Goal: Information Seeking & Learning: Learn about a topic

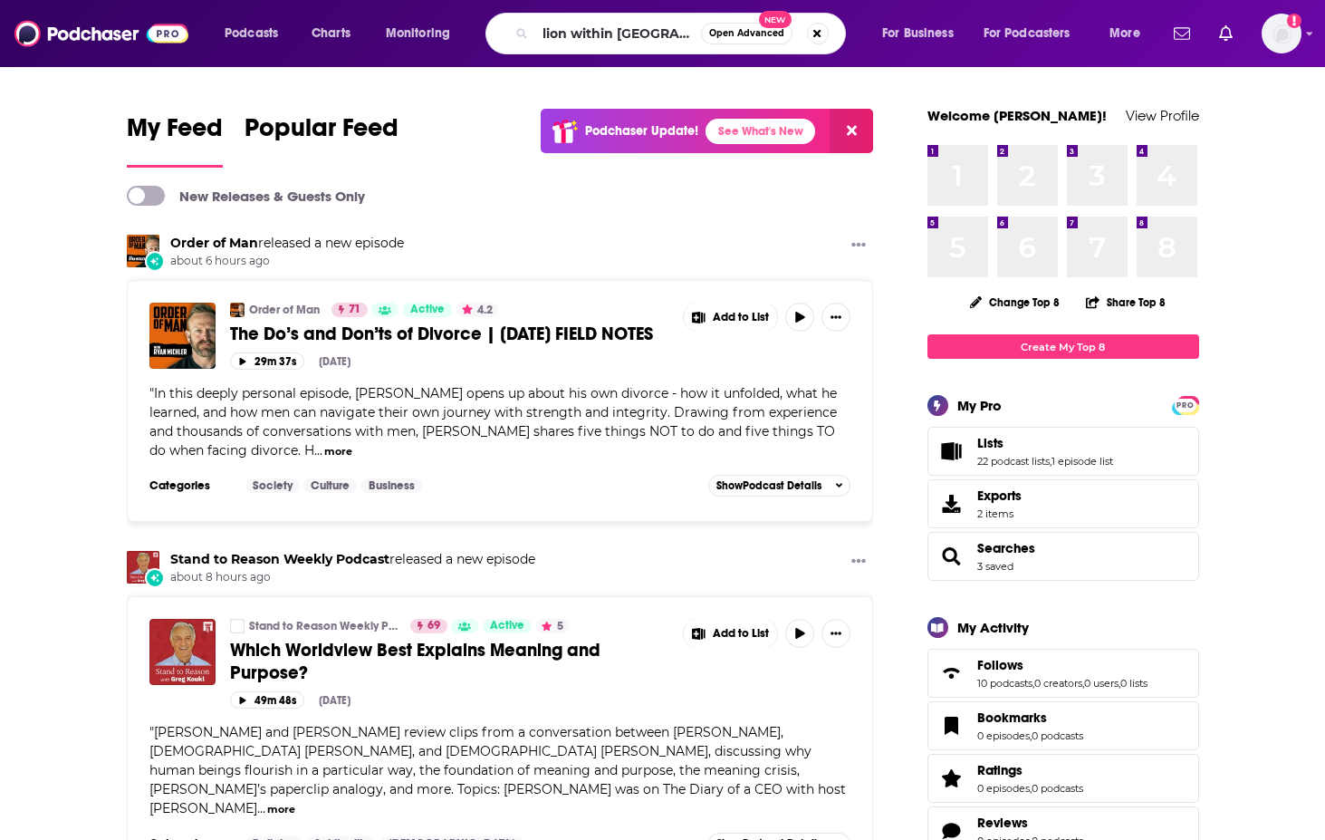
type input "lion within [GEOGRAPHIC_DATA]"
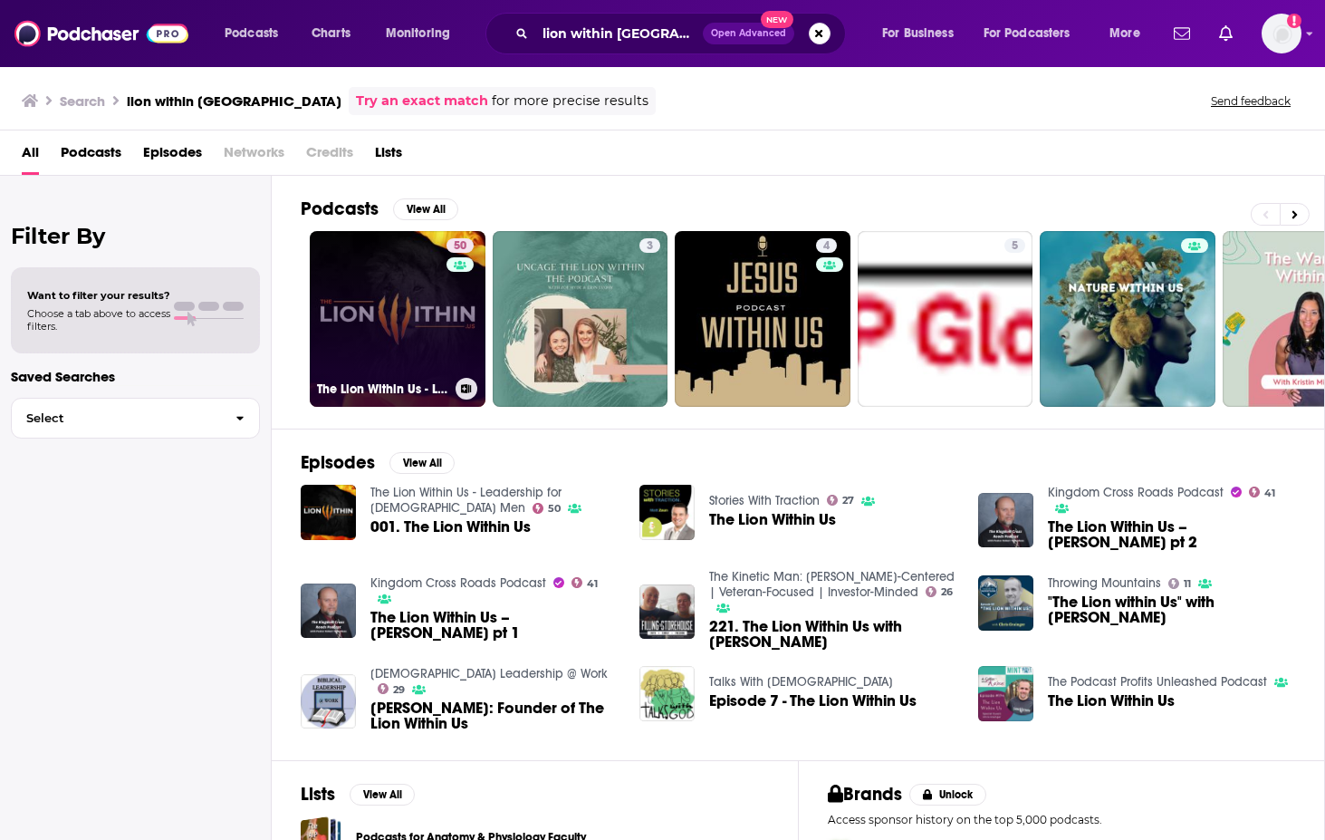
click at [403, 327] on link "50 The Lion Within Us - Leadership for [DEMOGRAPHIC_DATA] Men" at bounding box center [398, 319] width 176 height 176
